Goal: Task Accomplishment & Management: Manage account settings

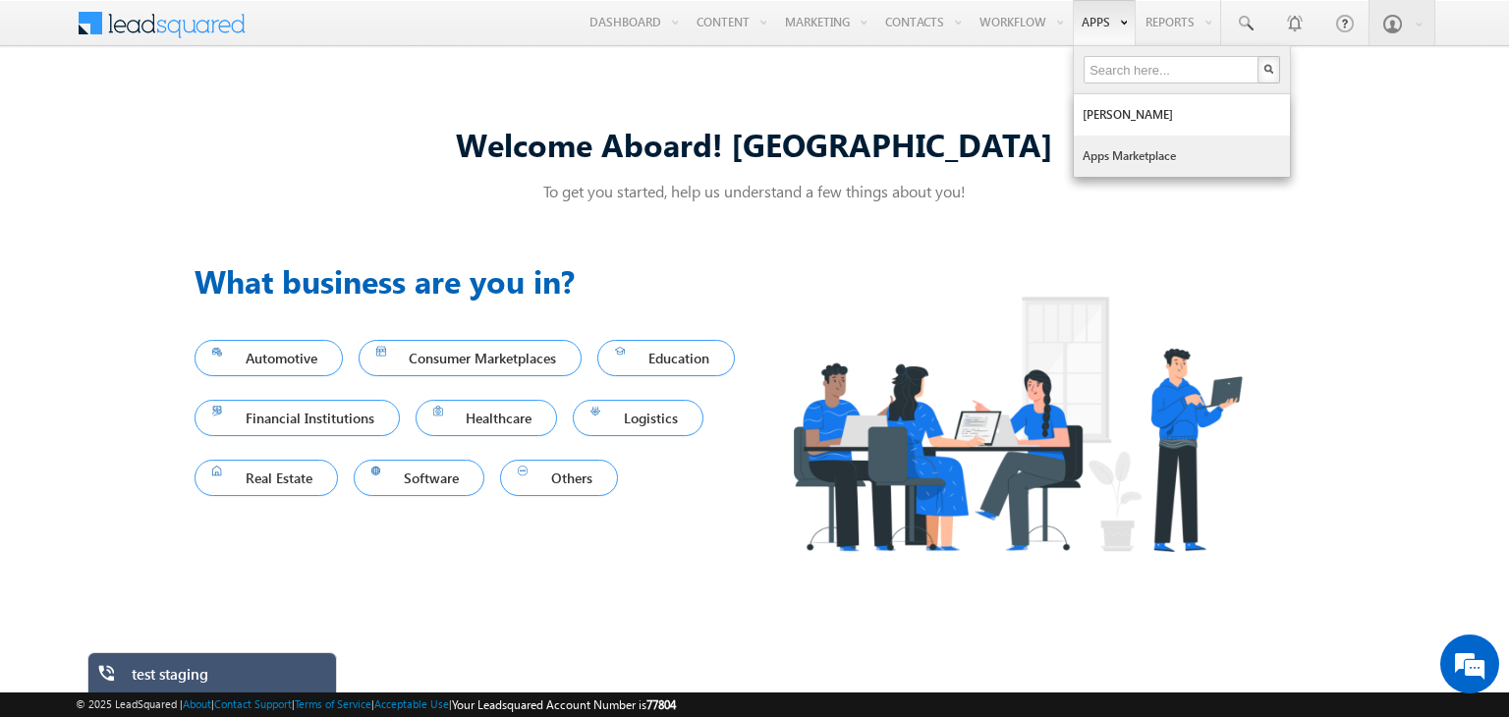
click at [1100, 149] on link "Apps Marketplace" at bounding box center [1182, 156] width 216 height 41
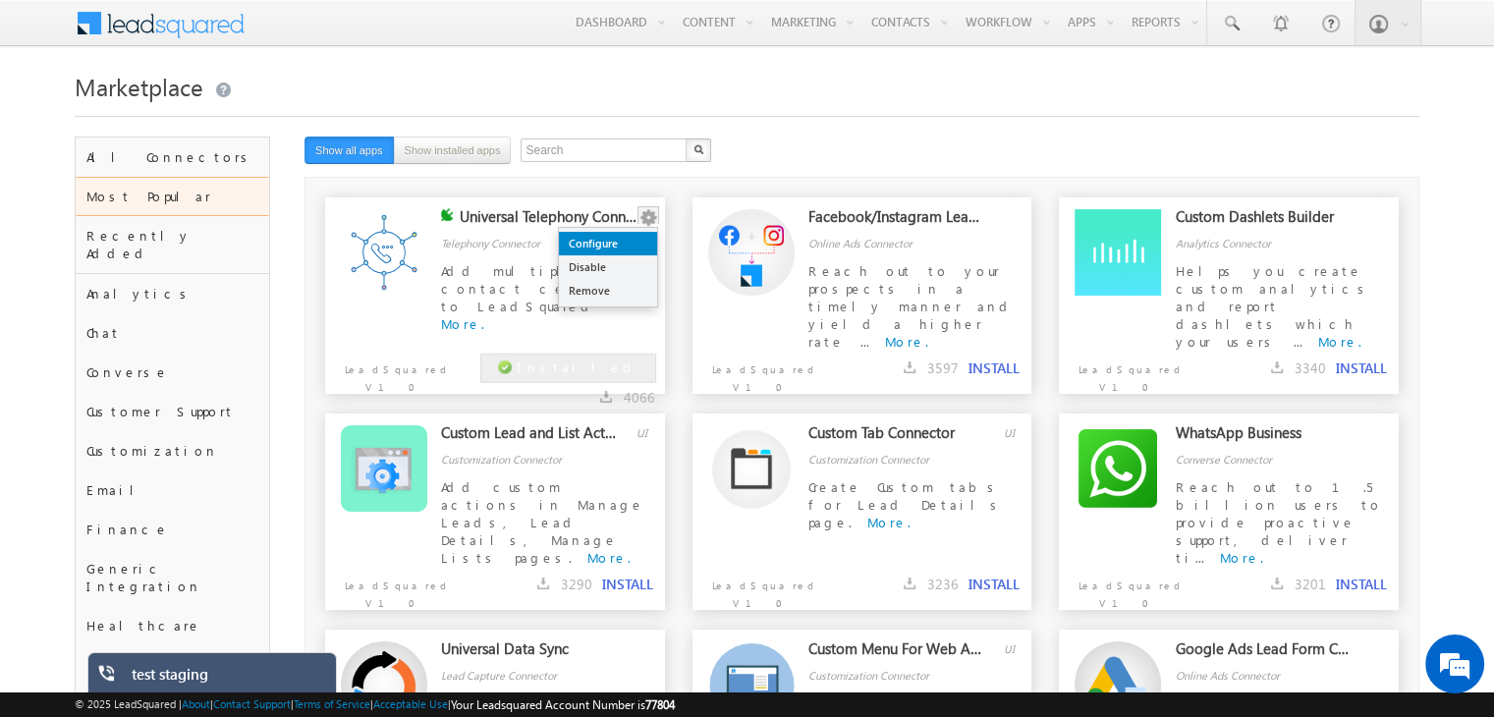
click at [620, 241] on link "Configure" at bounding box center [608, 244] width 98 height 24
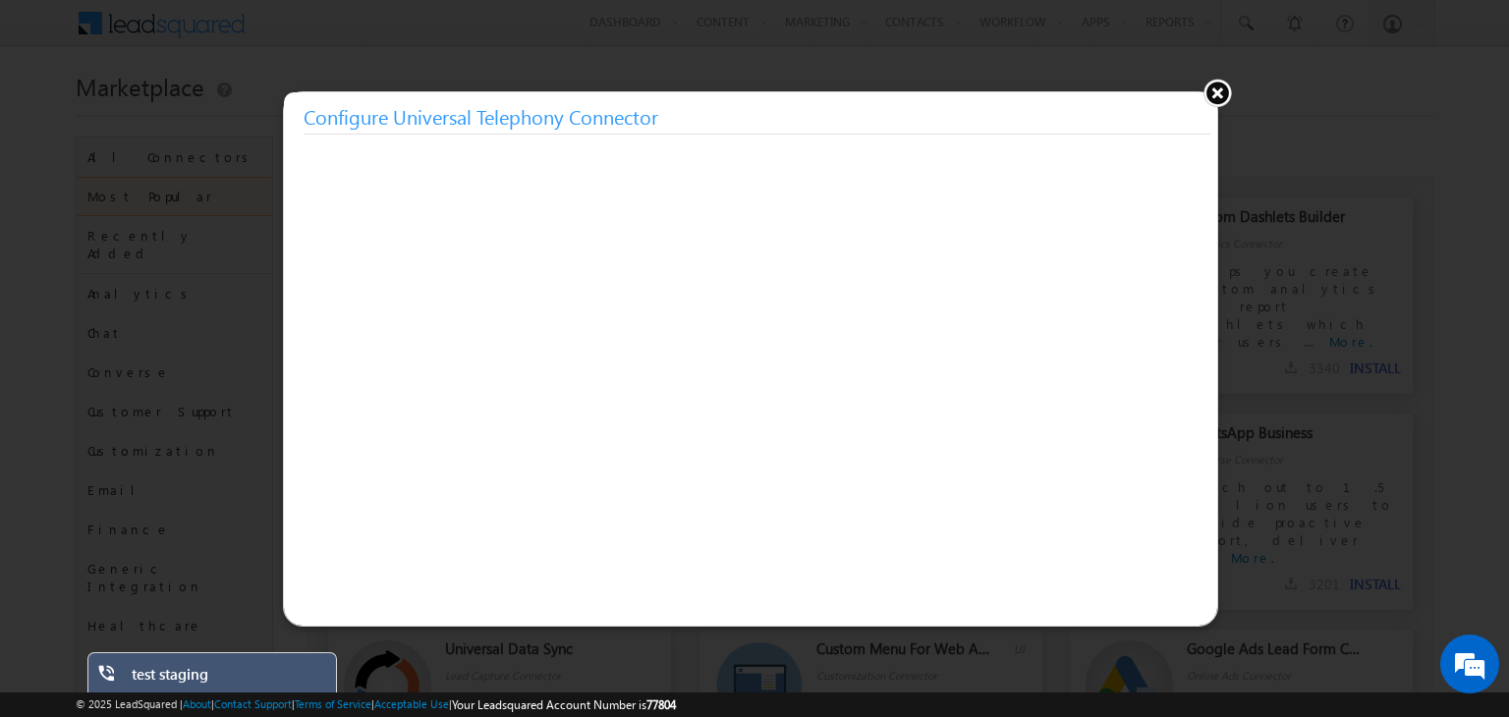
click at [1218, 90] on button at bounding box center [1216, 92] width 29 height 29
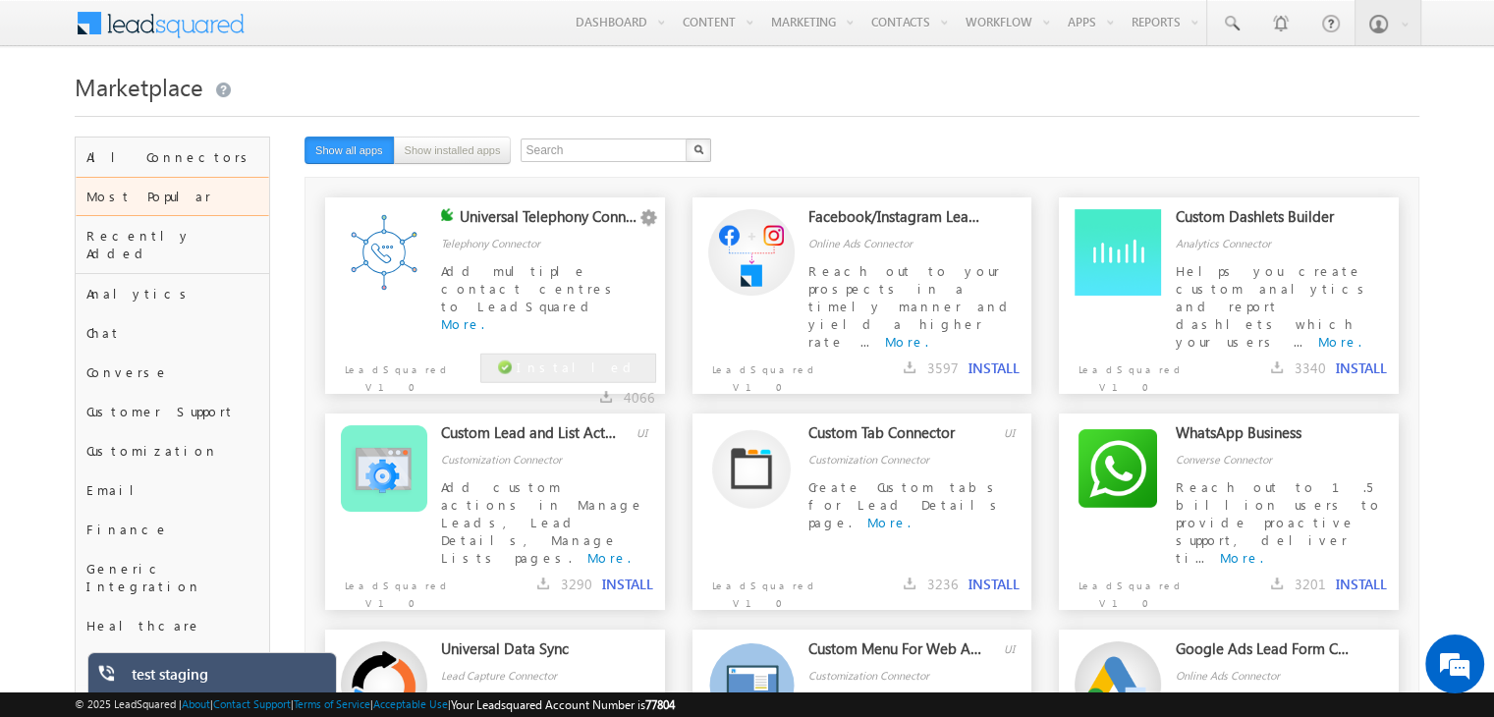
click at [452, 381] on div "LeadSquared V1.0" at bounding box center [393, 378] width 137 height 54
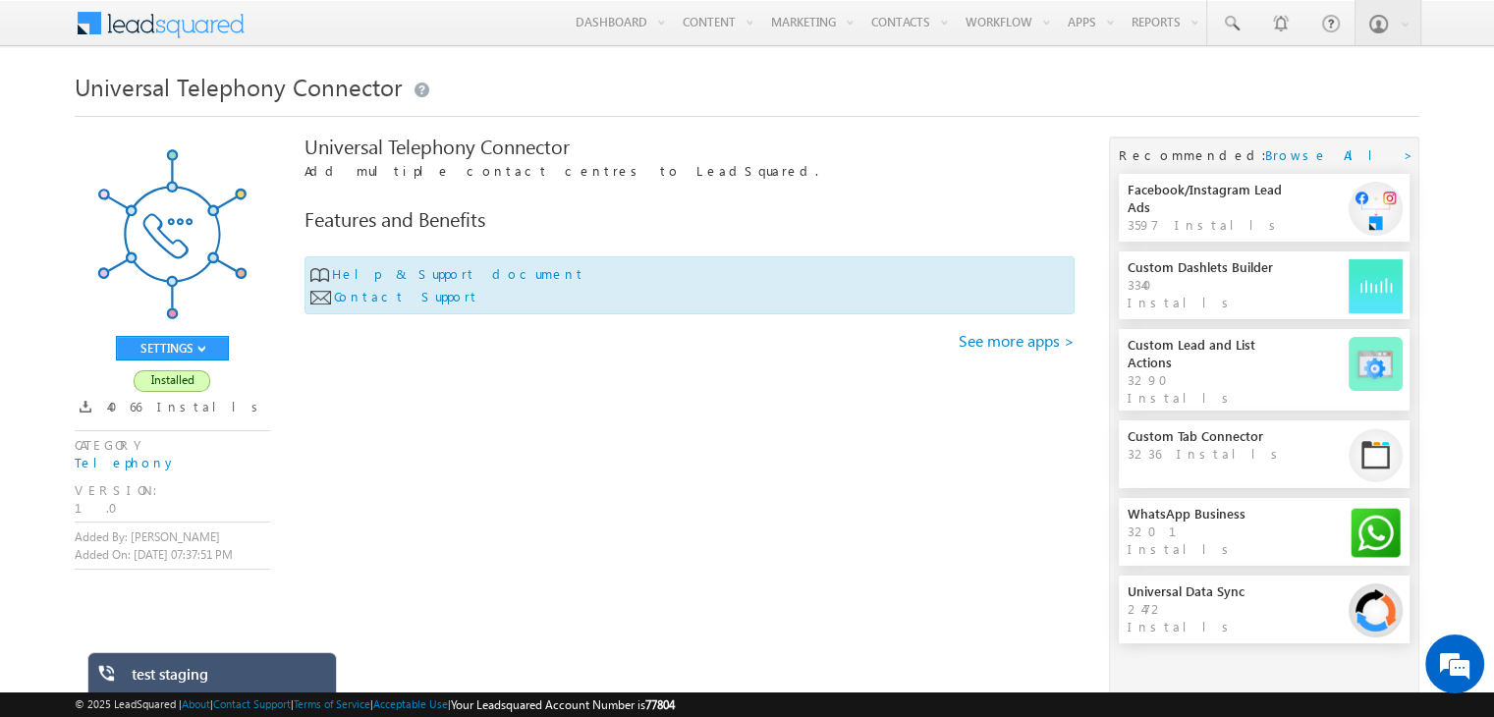
click at [240, 346] on div "SETTINGS Configure Disable Remove Installed 4066 Installs CATEGORY Telephony VE…" at bounding box center [172, 353] width 195 height 433
click at [171, 679] on div "test staging" at bounding box center [227, 679] width 191 height 28
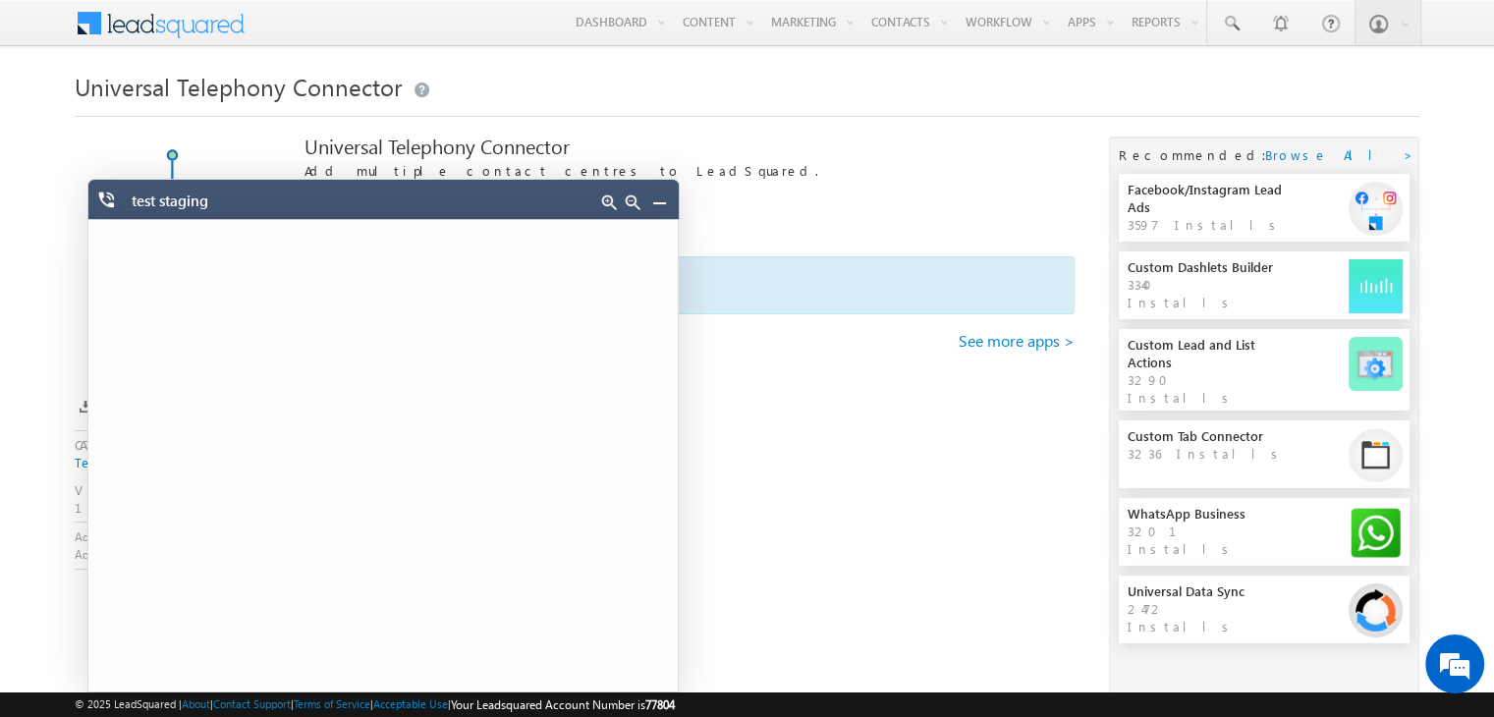
click at [656, 202] on link at bounding box center [659, 202] width 16 height 16
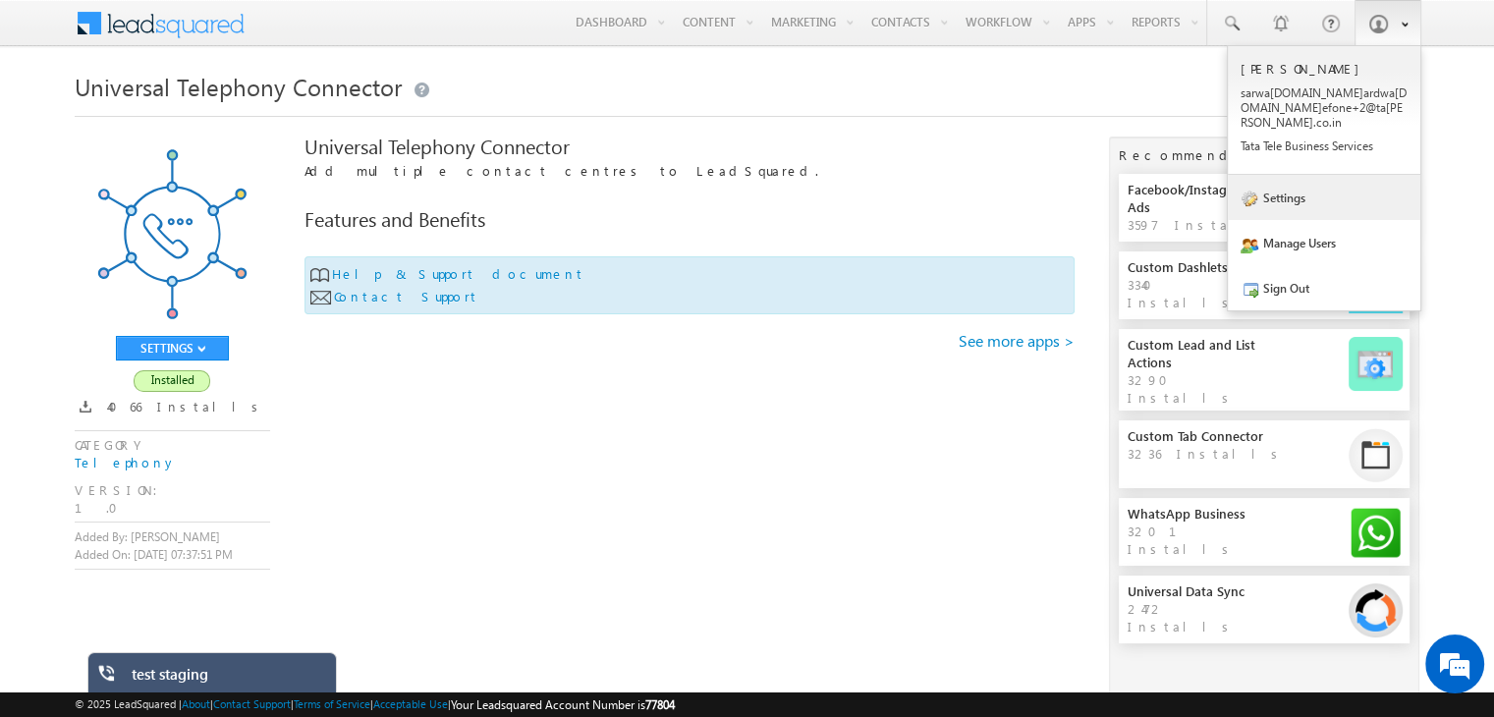
click at [1294, 186] on link "Settings" at bounding box center [1324, 197] width 193 height 45
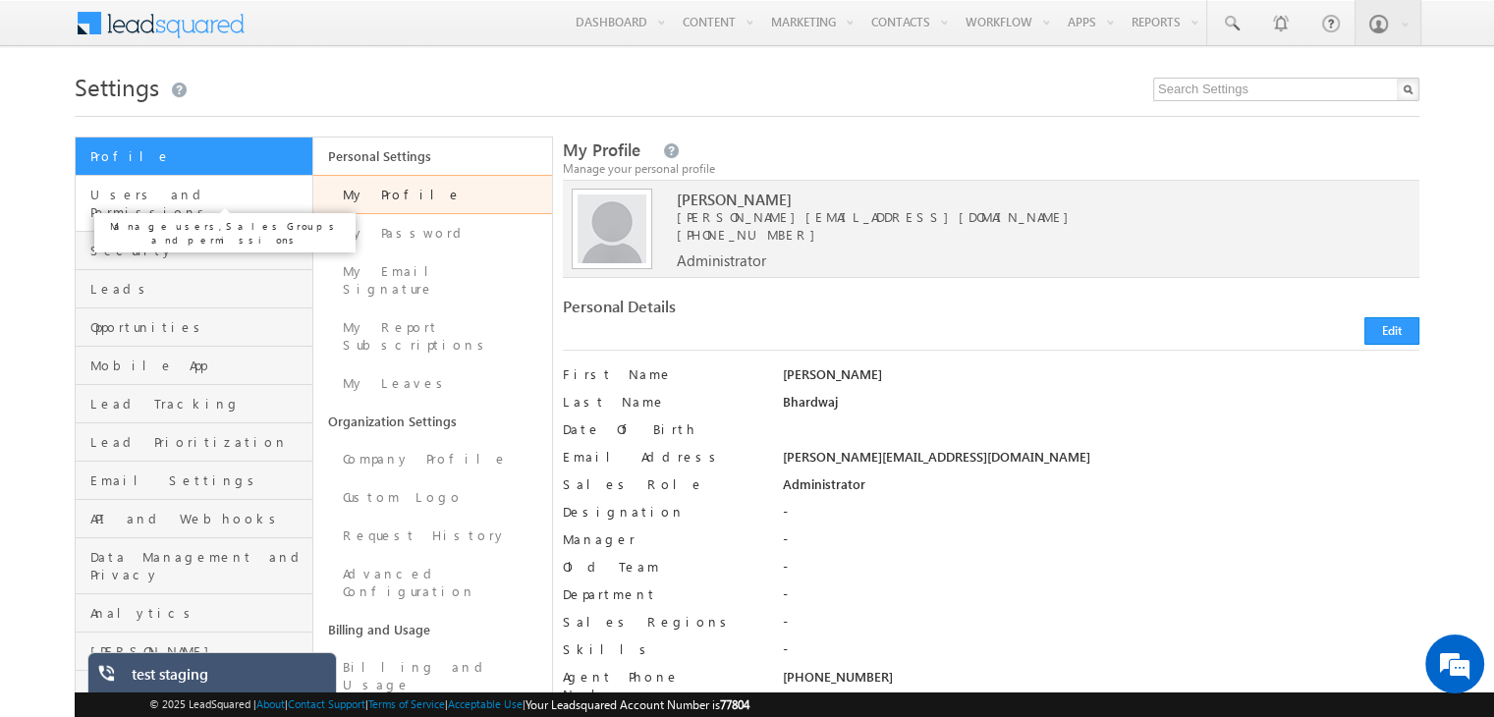
click at [152, 194] on span "Users and Permissions" at bounding box center [198, 203] width 217 height 35
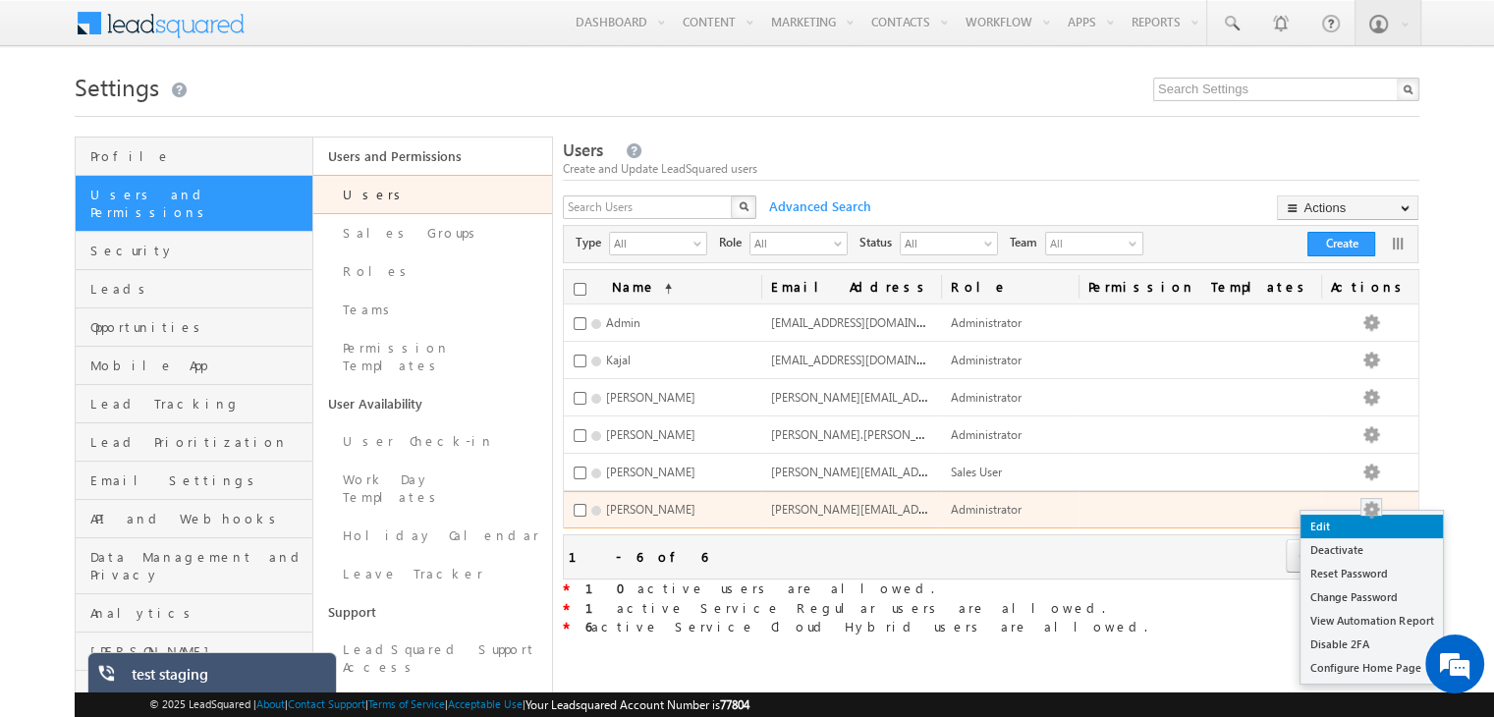
click at [1379, 530] on link "Edit" at bounding box center [1372, 527] width 142 height 24
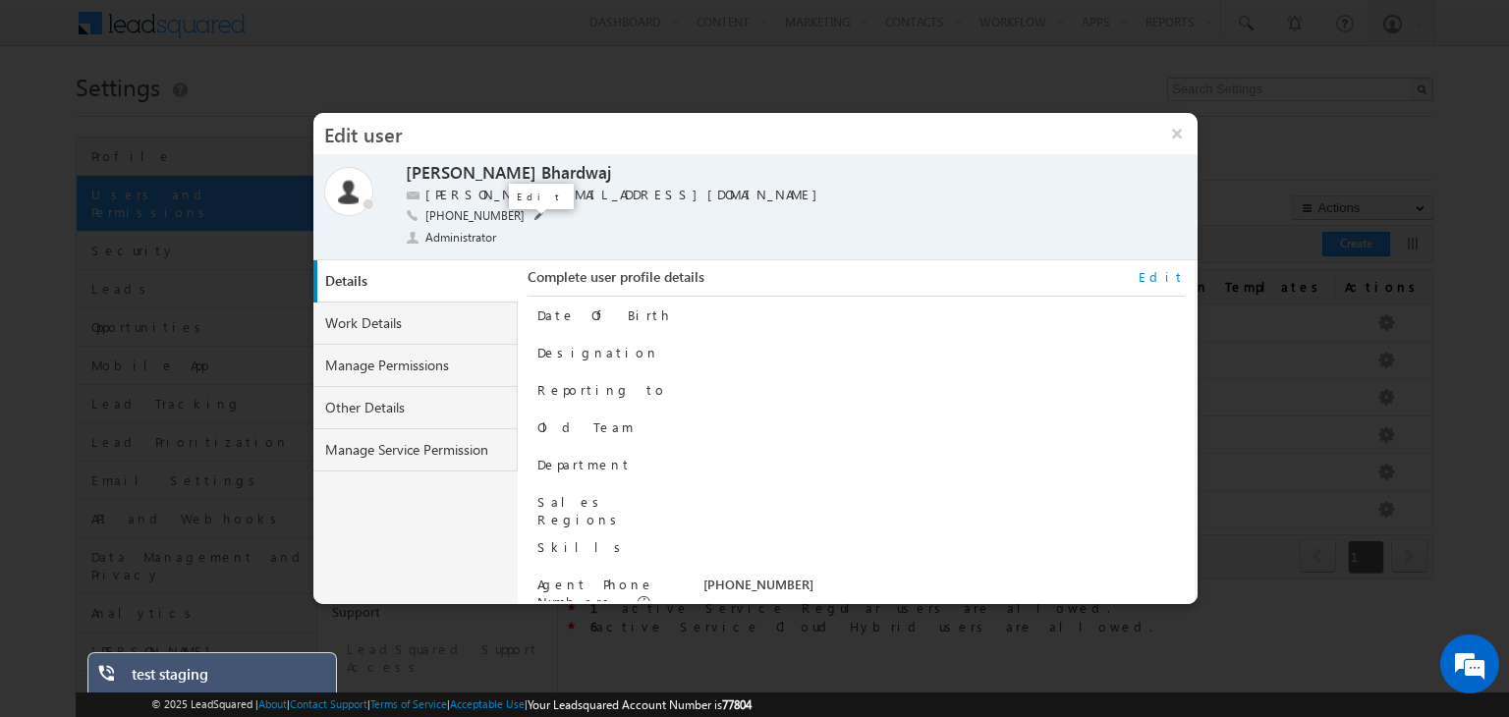
click at [534, 215] on span at bounding box center [539, 216] width 10 height 10
click at [541, 215] on input "+91-9717556599" at bounding box center [548, 215] width 246 height 17
type input "+91-9355841513"
click at [676, 217] on span at bounding box center [680, 217] width 19 height 16
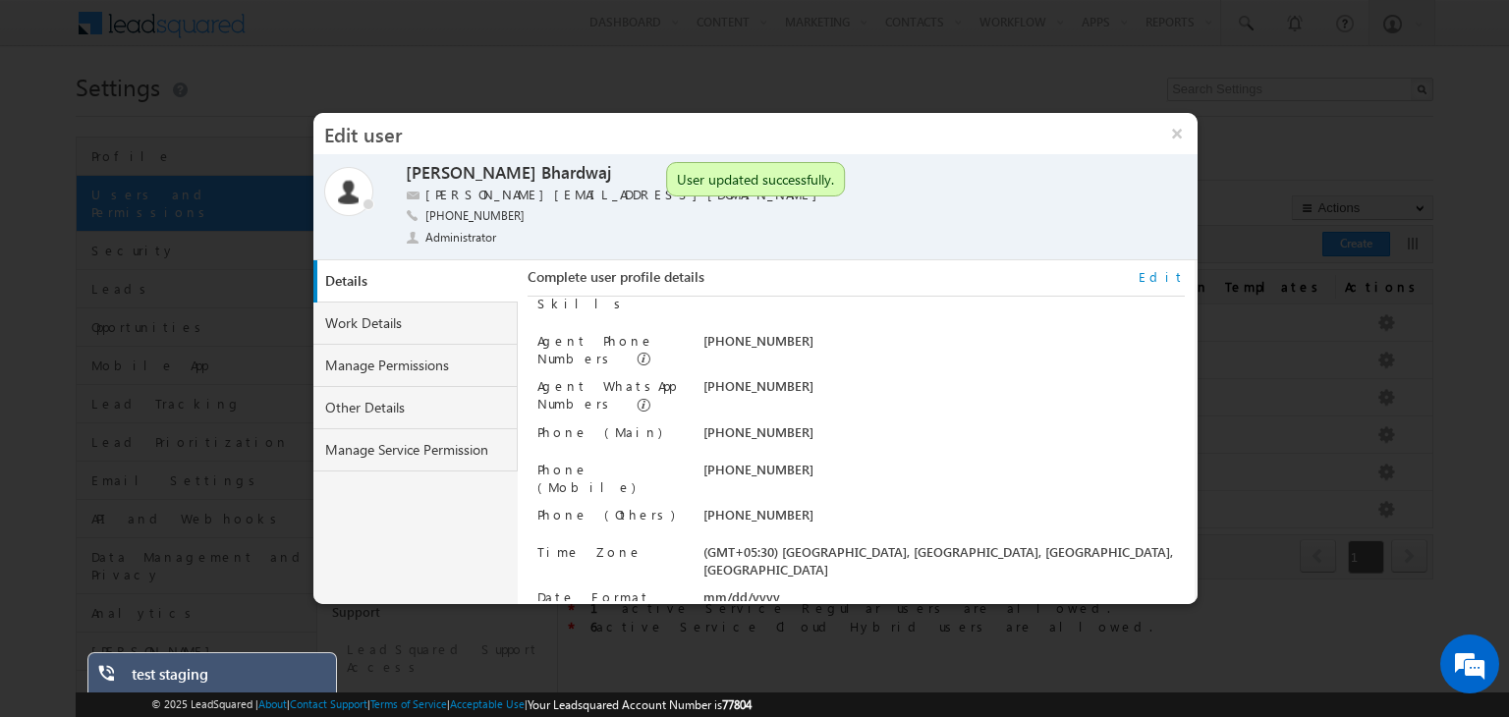
click at [1178, 277] on link "Edit" at bounding box center [1161, 277] width 46 height 18
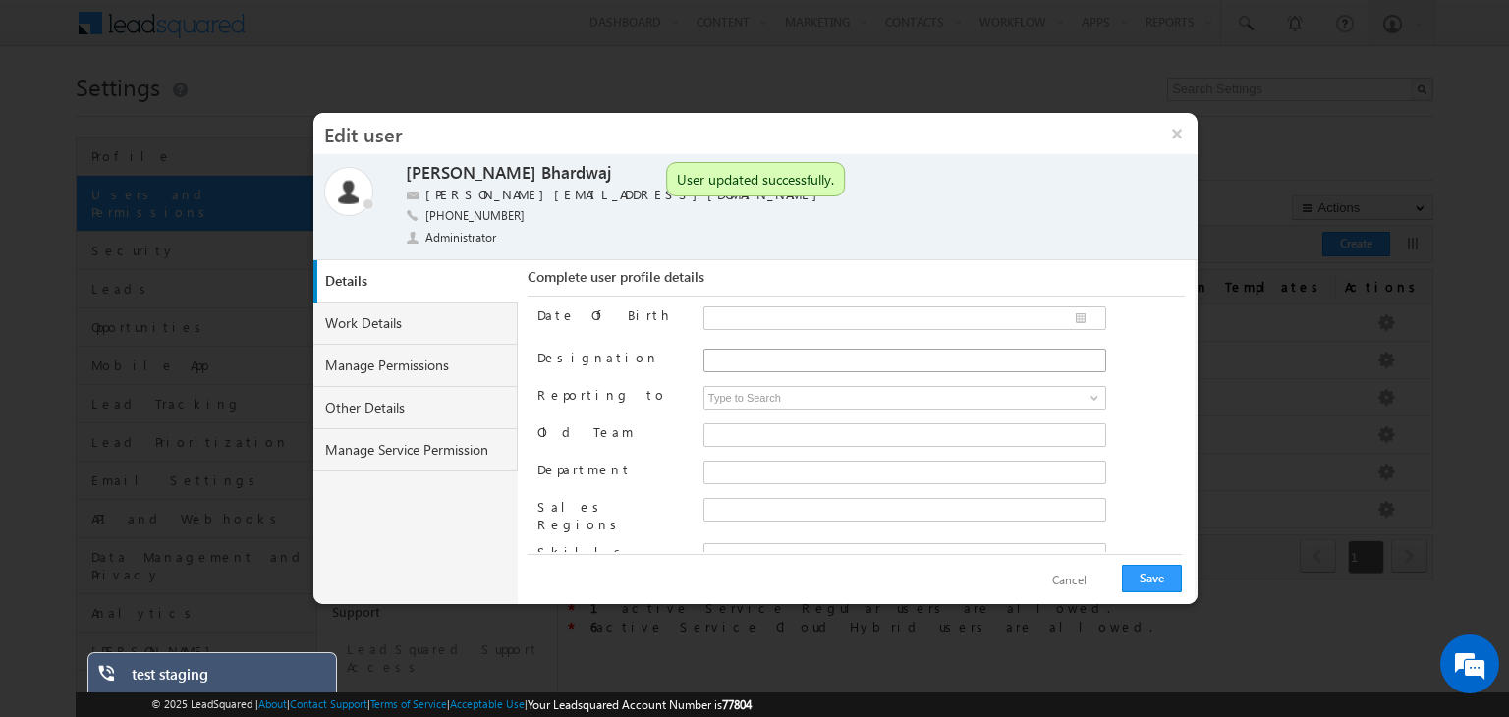
scroll to position [299, 0]
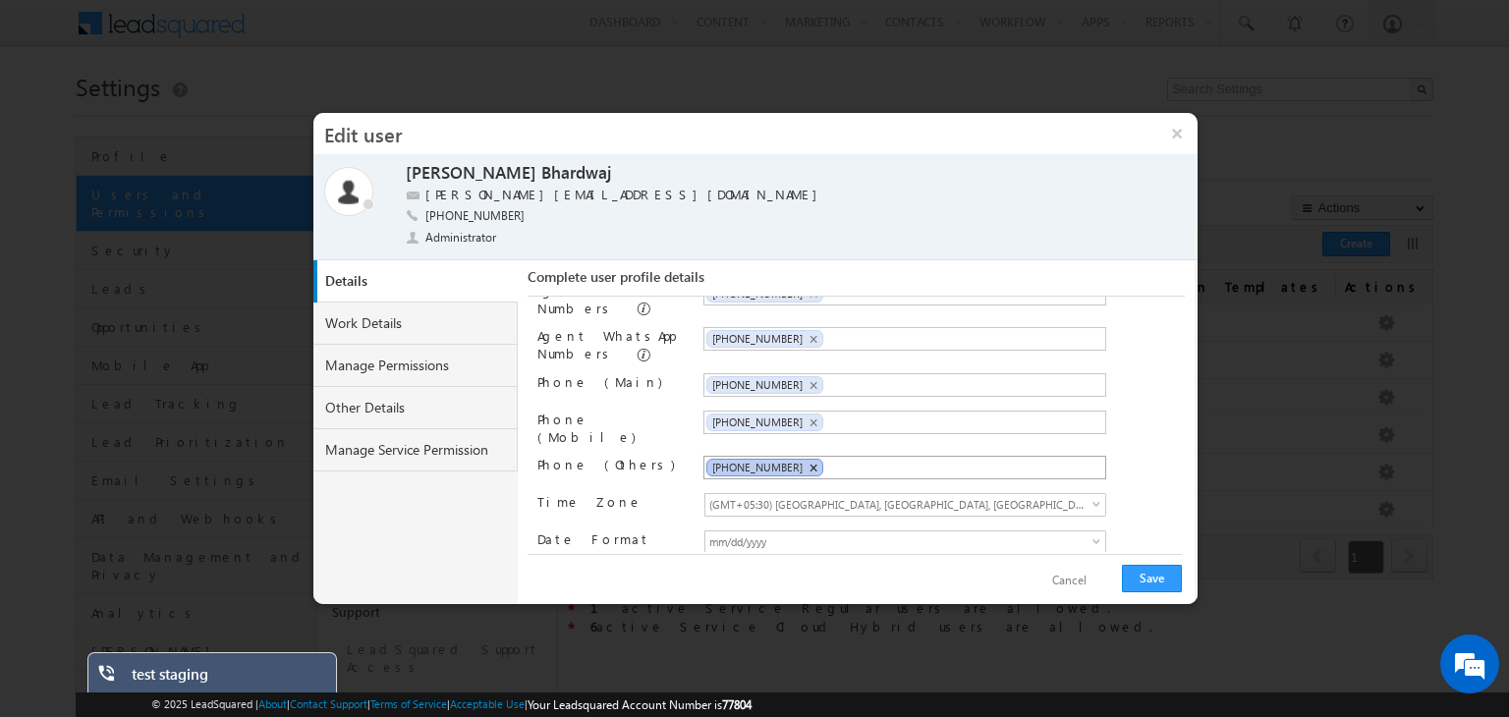
click at [808, 460] on span "×" at bounding box center [812, 468] width 9 height 17
paste input "+91-9355841513"
type input "+91-9355841513"
click at [808, 377] on span "×" at bounding box center [812, 385] width 9 height 17
paste input "+91-9355841513"
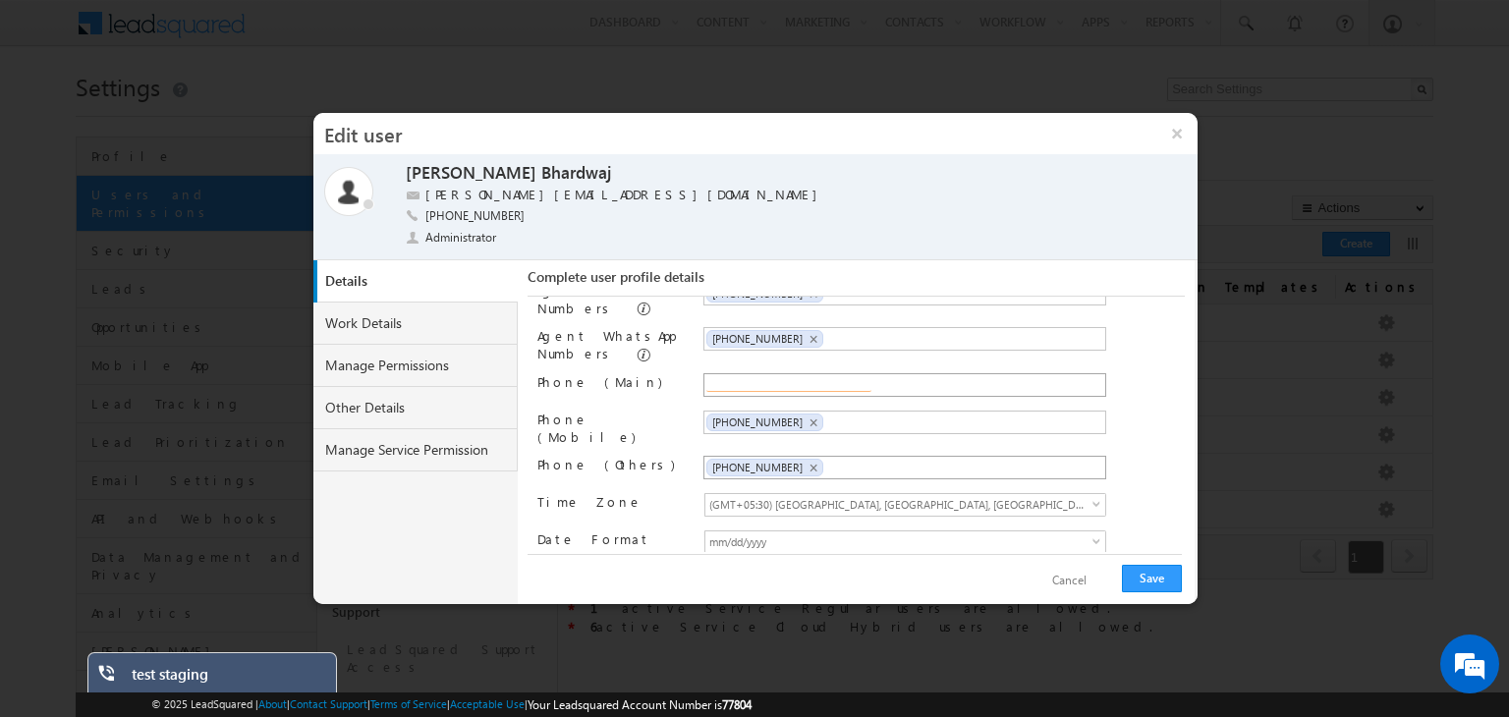
type input "+91-9355841513"
click at [808, 331] on span "×" at bounding box center [812, 339] width 9 height 17
paste input "+91-9355841513"
type input "+91-9355841513"
click at [1125, 411] on div "Phone (Mobile) +91-9355841513 +91-9355841513 ×" at bounding box center [860, 428] width 647 height 35
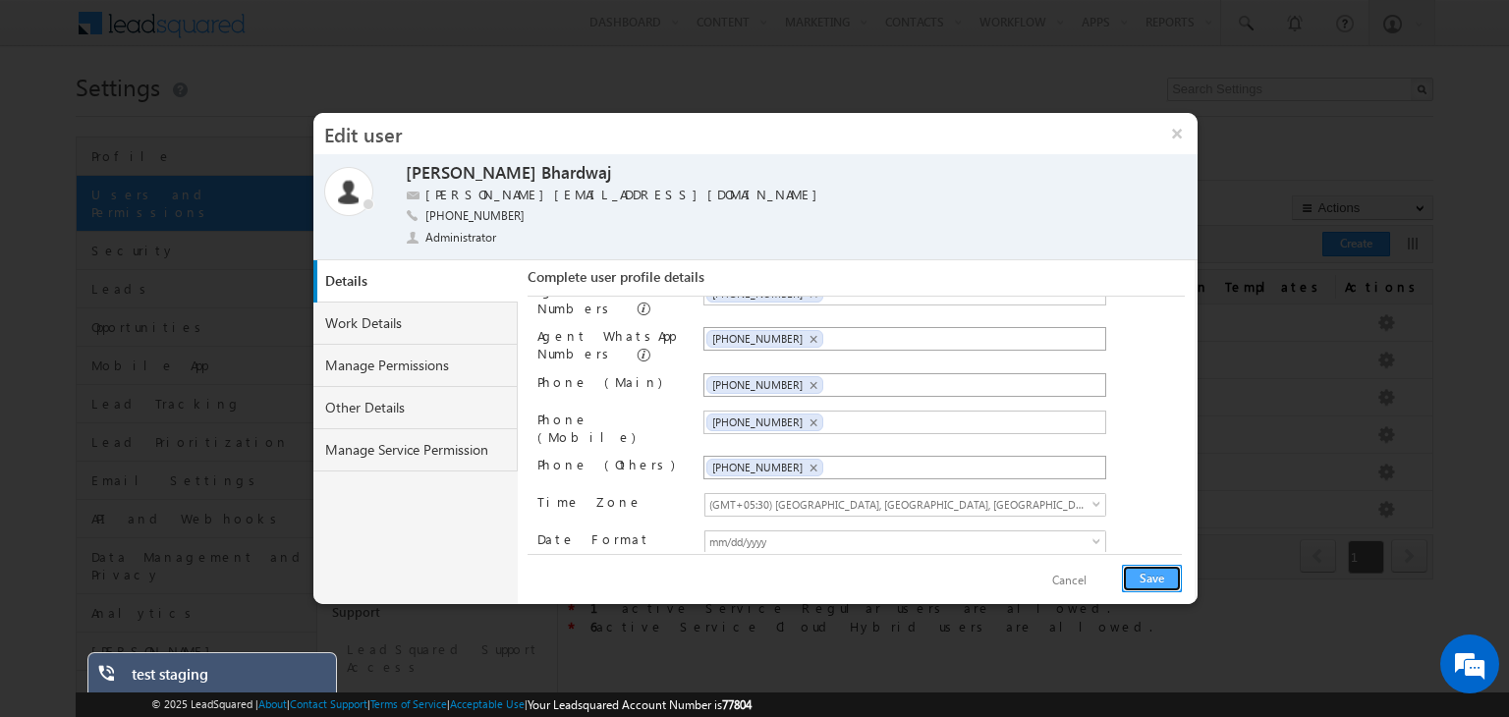
click at [1135, 571] on button "Save" at bounding box center [1152, 579] width 60 height 28
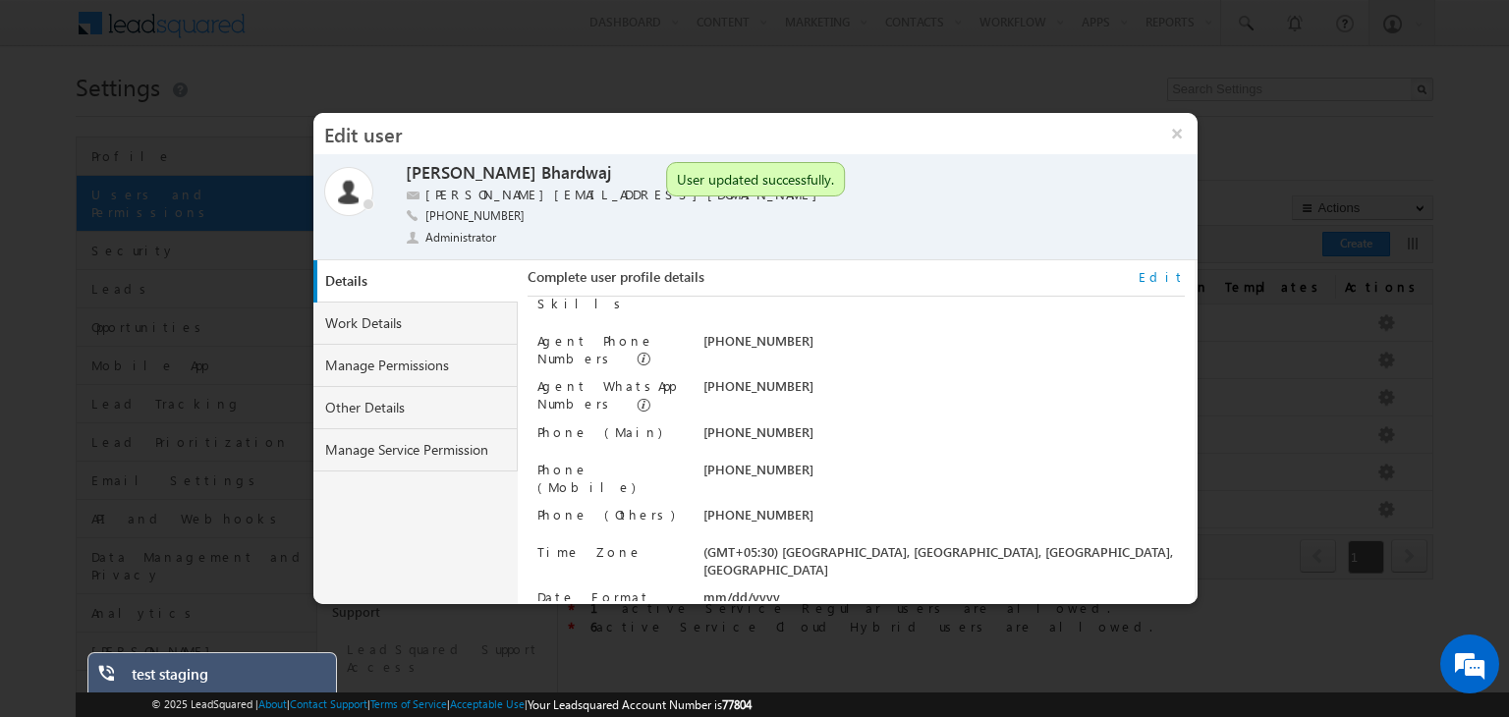
scroll to position [0, 0]
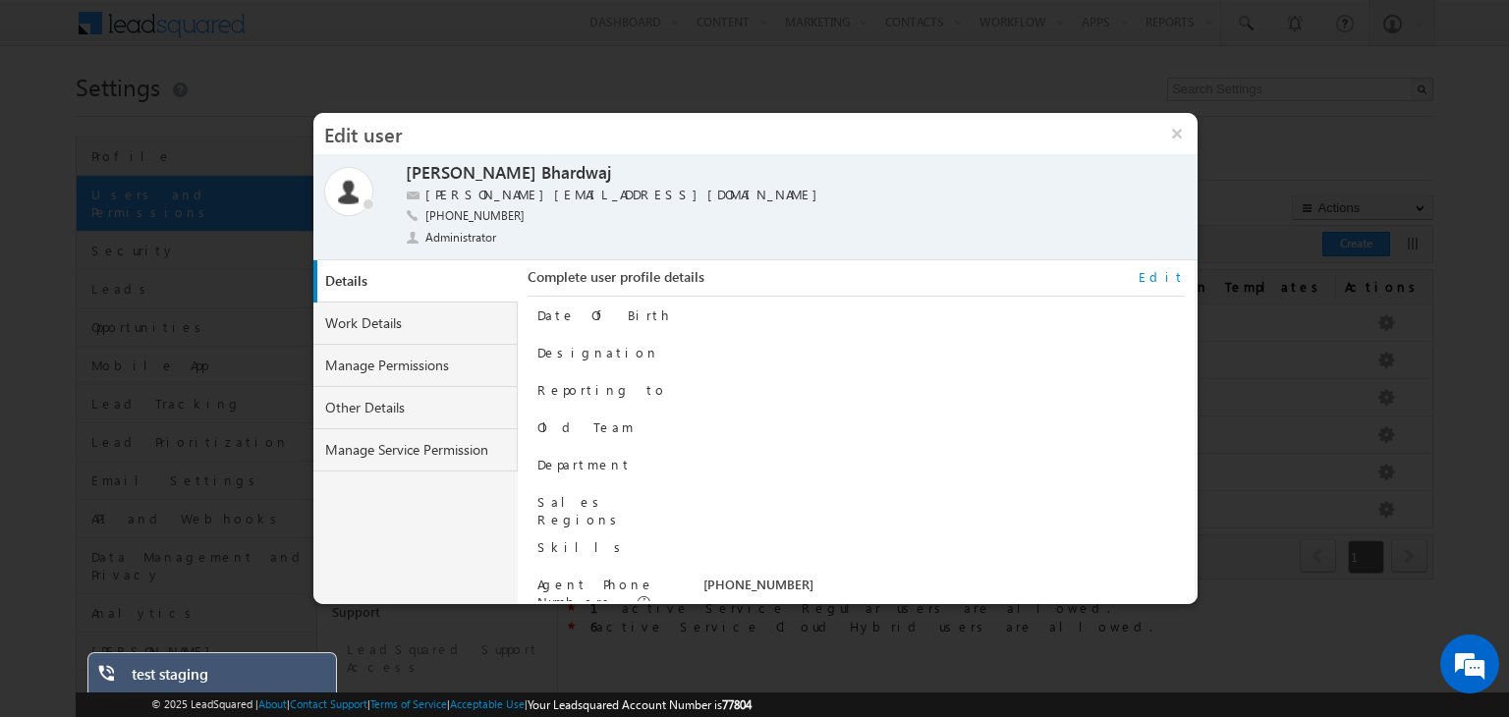
click at [1179, 274] on link "Edit" at bounding box center [1161, 277] width 46 height 18
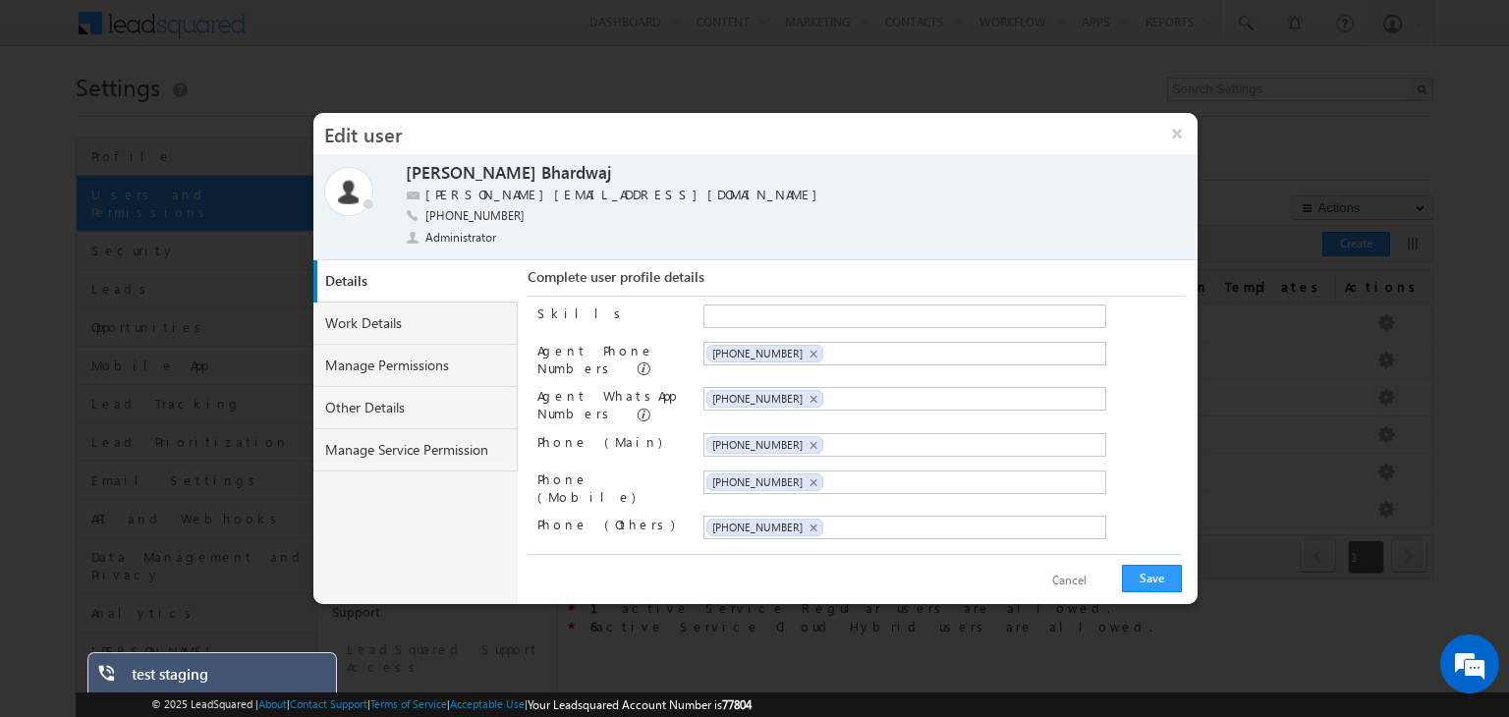
scroll to position [243, 0]
click at [808, 342] on span "×" at bounding box center [812, 350] width 9 height 17
paste input "+91-9355841513"
type input "+91-9355841513"
click at [1135, 571] on button "Save" at bounding box center [1152, 579] width 60 height 28
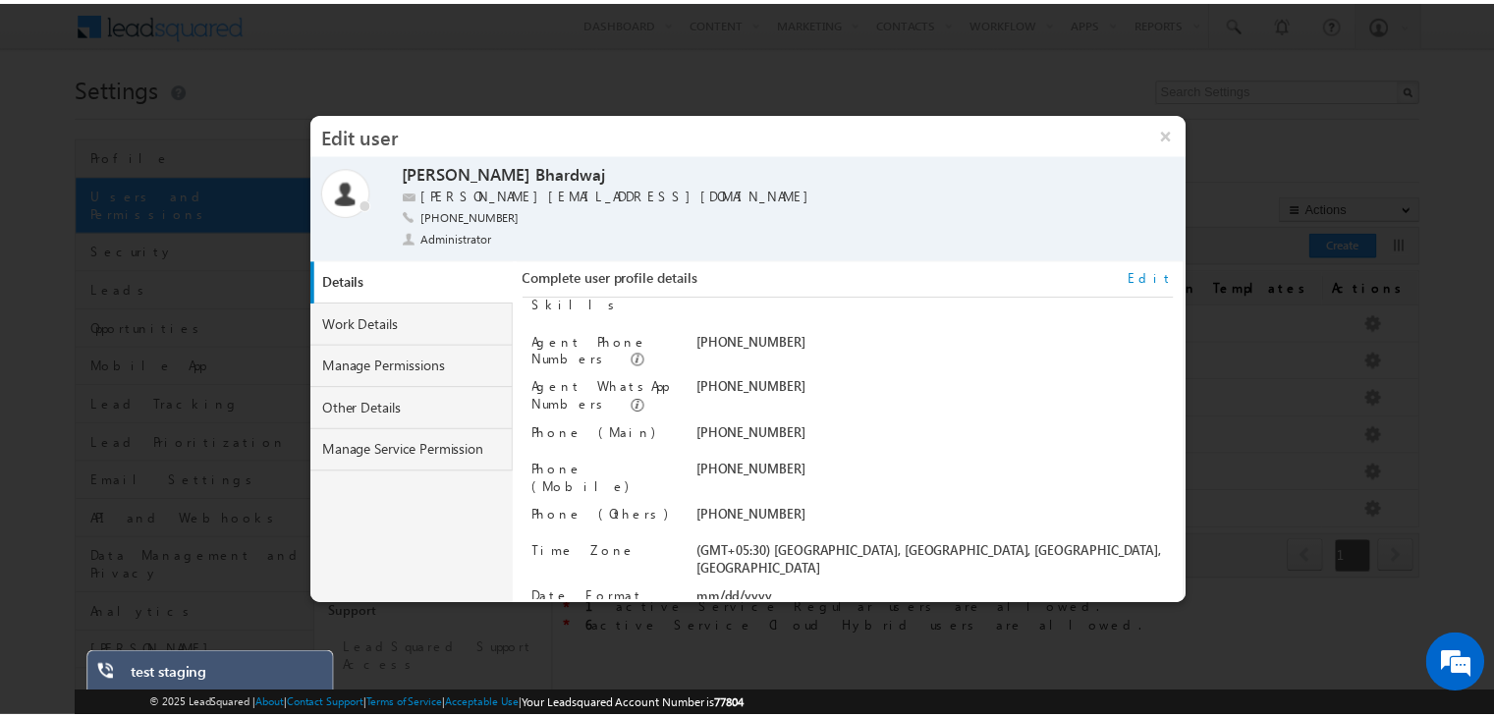
scroll to position [0, 0]
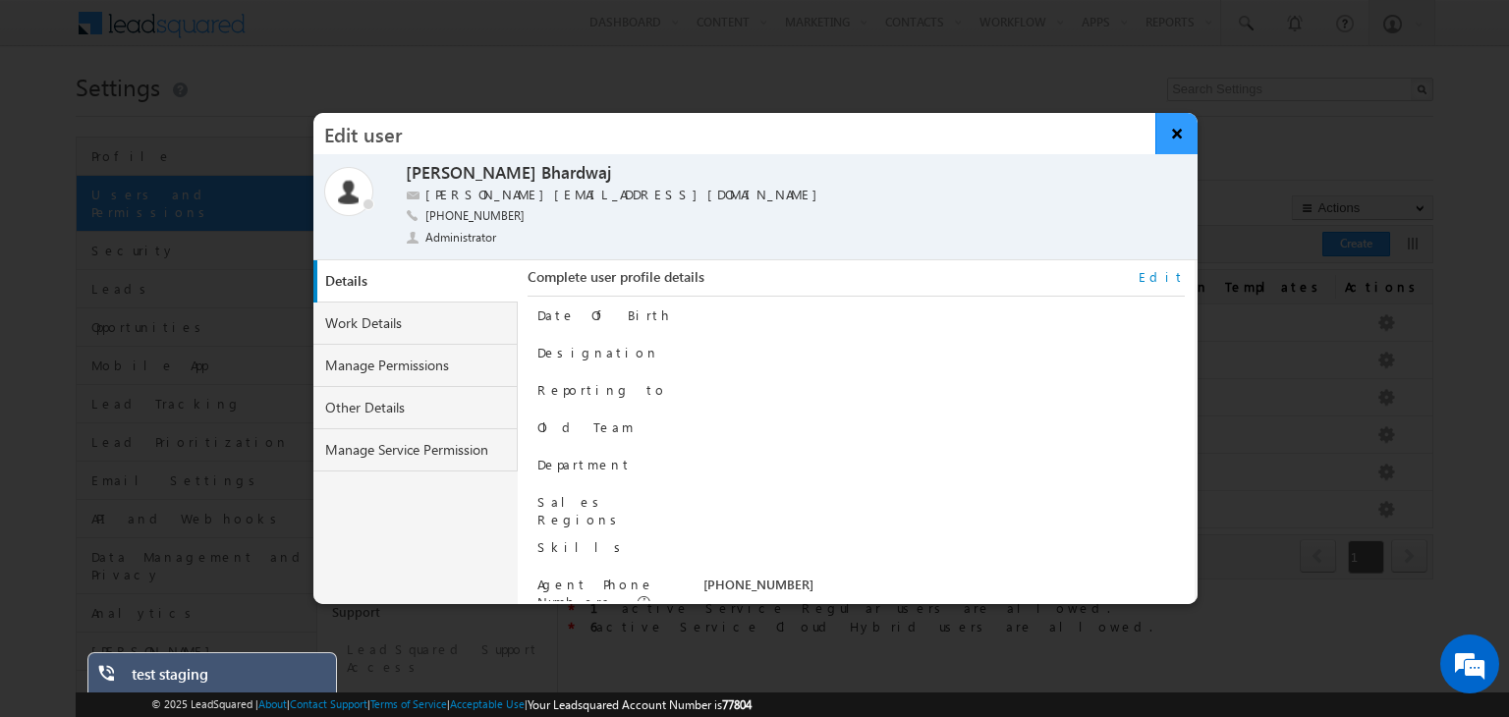
click at [1178, 123] on button "×" at bounding box center [1176, 133] width 42 height 41
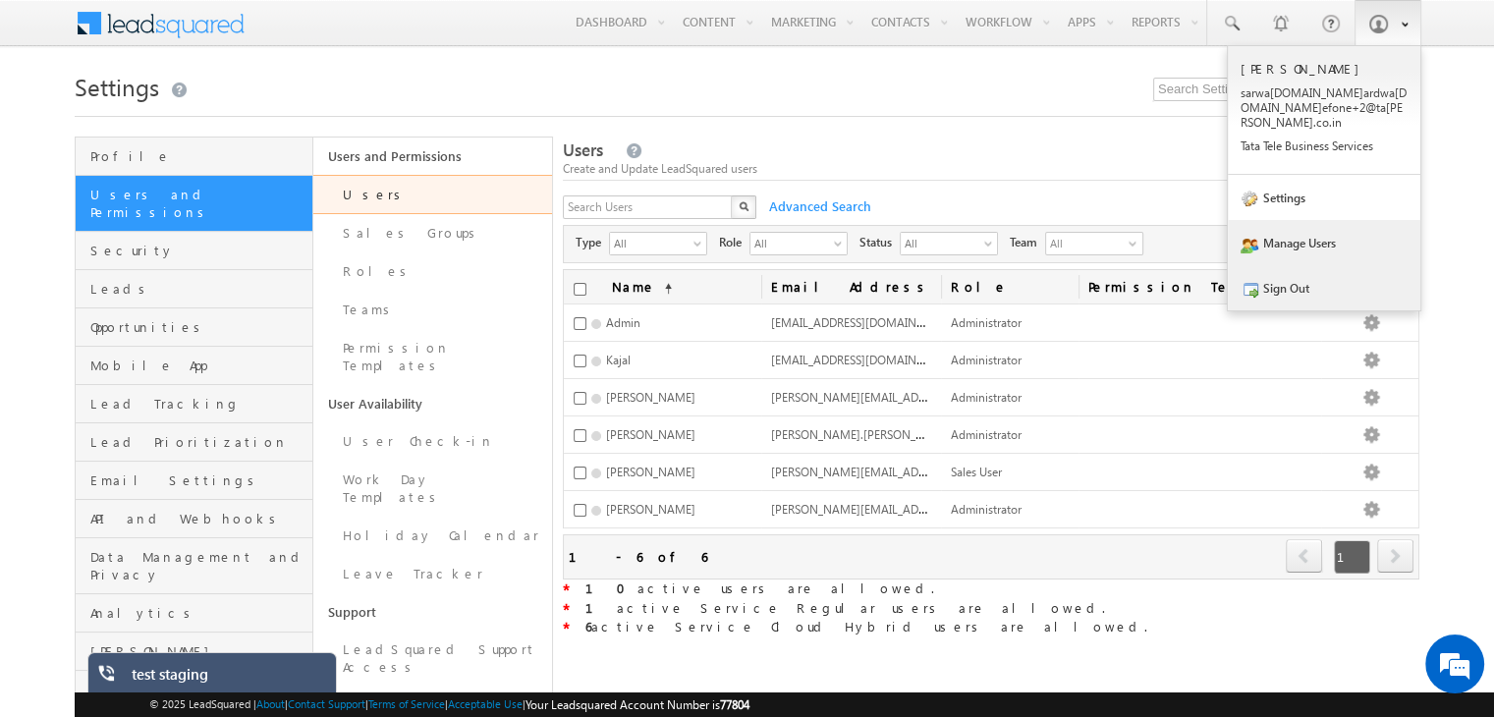
click at [1322, 268] on link "Sign Out" at bounding box center [1324, 287] width 193 height 45
